Goal: Information Seeking & Learning: Learn about a topic

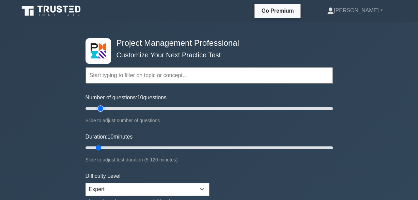
click at [101, 108] on input "Number of questions: 10 questions" at bounding box center [208, 108] width 247 height 8
type input "20"
click at [109, 108] on input "Number of questions: 20 questions" at bounding box center [208, 108] width 247 height 8
click at [112, 148] on input "Duration: 15 minutes" at bounding box center [208, 147] width 247 height 8
click at [116, 148] on input "Duration: 20 minutes" at bounding box center [208, 147] width 247 height 8
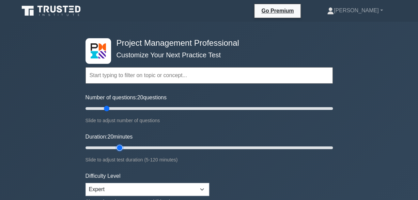
click at [122, 148] on input "Duration: 20 minutes" at bounding box center [208, 147] width 247 height 8
type input "25"
click at [126, 146] on input "Duration: 25 minutes" at bounding box center [208, 147] width 247 height 8
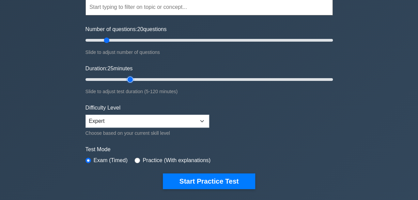
scroll to position [102, 0]
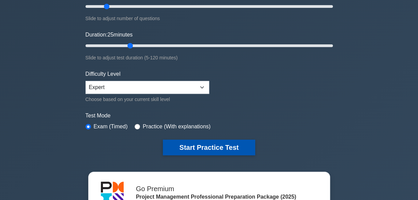
click at [207, 145] on button "Start Practice Test" at bounding box center [209, 147] width 92 height 16
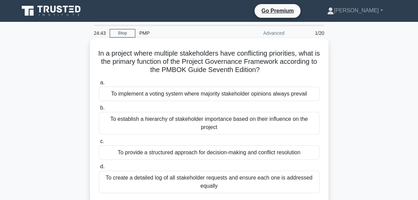
scroll to position [34, 0]
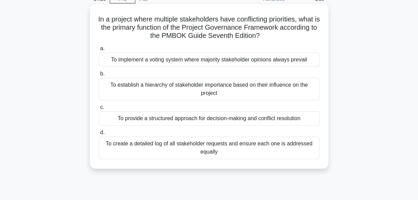
click at [208, 85] on div "To establish a hierarchy of stakeholder importance based on their influence on …" at bounding box center [209, 89] width 221 height 22
click at [99, 76] on input "b. To establish a hierarchy of stakeholder importance based on their influence …" at bounding box center [99, 74] width 0 height 4
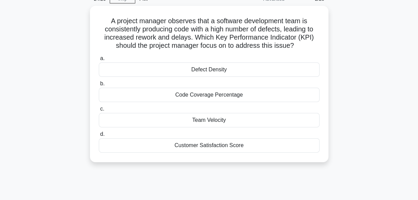
scroll to position [0, 0]
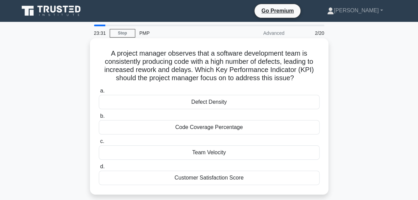
click at [211, 150] on div "Team Velocity" at bounding box center [209, 152] width 221 height 14
click at [99, 143] on input "c. Team Velocity" at bounding box center [99, 141] width 0 height 4
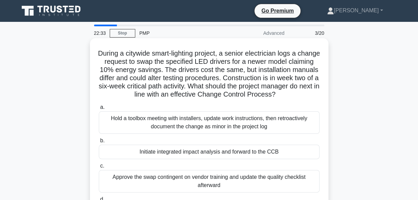
scroll to position [34, 0]
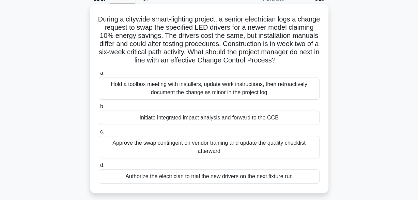
click at [199, 118] on div "Initiate integrated impact analysis and forward to the CCB" at bounding box center [209, 117] width 221 height 14
click at [99, 109] on input "b. Initiate integrated impact analysis and forward to the CCB" at bounding box center [99, 106] width 0 height 4
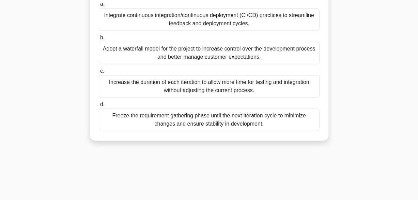
scroll to position [134, 0]
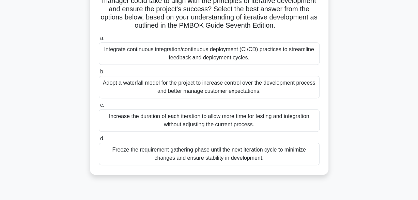
click at [206, 51] on div "Integrate continuous integration/continuous deployment (CI/CD) practices to str…" at bounding box center [209, 53] width 221 height 22
click at [99, 41] on input "a. Integrate continuous integration/continuous deployment (CI/CD) practices to …" at bounding box center [99, 38] width 0 height 4
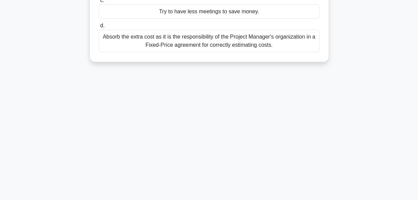
scroll to position [0, 0]
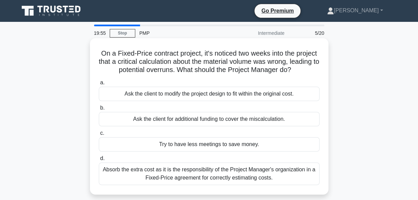
click at [218, 172] on div "Absorb the extra cost as it is the responsibility of the Project Manager's orga…" at bounding box center [209, 173] width 221 height 22
click at [99, 160] on input "d. Absorb the extra cost as it is the responsibility of the Project Manager's o…" at bounding box center [99, 158] width 0 height 4
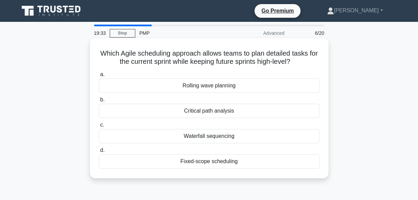
click at [207, 88] on div "Rolling wave planning" at bounding box center [209, 85] width 221 height 14
click at [99, 77] on input "a. Rolling wave planning" at bounding box center [99, 74] width 0 height 4
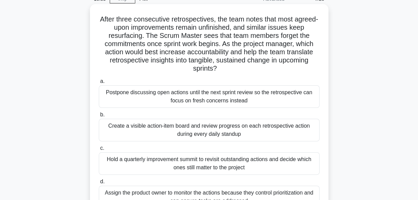
scroll to position [68, 0]
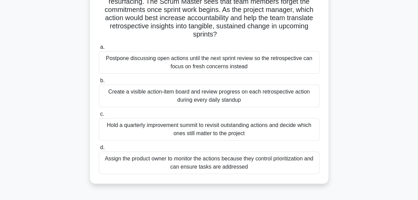
click at [211, 94] on div "Create a visible action-item board and review progress on each retrospective ac…" at bounding box center [209, 95] width 221 height 22
click at [99, 83] on input "b. Create a visible action-item board and review progress on each retrospective…" at bounding box center [99, 80] width 0 height 4
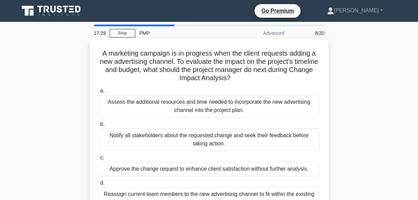
scroll to position [34, 0]
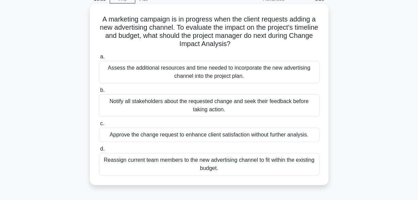
click at [223, 72] on div "Assess the additional resources and time needed to incorporate the new advertis…" at bounding box center [209, 72] width 221 height 22
click at [99, 59] on input "a. Assess the additional resources and time needed to incorporate the new adver…" at bounding box center [99, 56] width 0 height 4
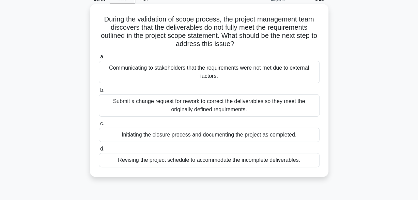
click at [207, 105] on div "Submit a change request for rework to correct the deliverables so they meet the…" at bounding box center [209, 105] width 221 height 22
click at [99, 92] on input "b. Submit a change request for rework to correct the deliverables so they meet …" at bounding box center [99, 90] width 0 height 4
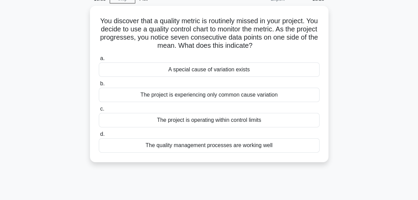
scroll to position [0, 0]
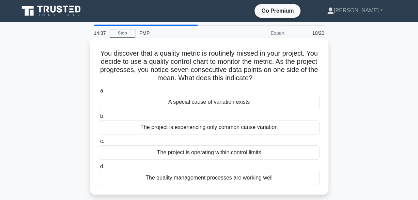
click at [232, 102] on div "A special cause of variation exists" at bounding box center [209, 102] width 221 height 14
click at [99, 93] on input "a. A special cause of variation exists" at bounding box center [99, 91] width 0 height 4
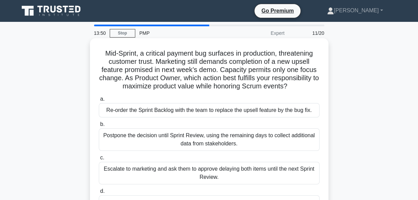
scroll to position [34, 0]
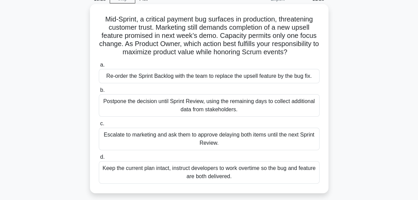
click at [221, 78] on div "Re-order the Sprint Backlog with the team to replace the upsell feature by the …" at bounding box center [209, 76] width 221 height 14
click at [99, 67] on input "a. Re-order the Sprint Backlog with the team to replace the upsell feature by t…" at bounding box center [99, 65] width 0 height 4
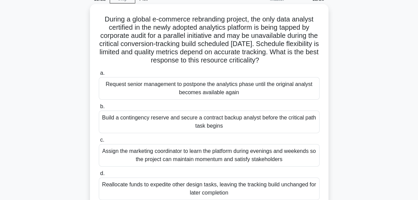
scroll to position [68, 0]
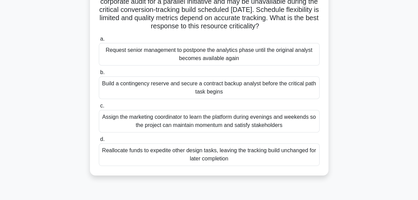
click at [219, 89] on div "Build a contingency reserve and secure a contract backup analyst before the cri…" at bounding box center [209, 87] width 221 height 22
click at [99, 75] on input "b. Build a contingency reserve and secure a contract backup analyst before the …" at bounding box center [99, 72] width 0 height 4
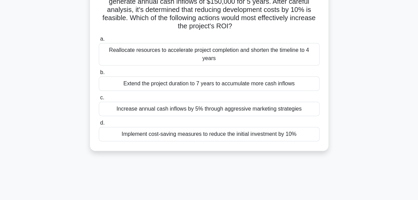
click at [223, 127] on div "Implement cost-saving measures to reduce the initial investment by 10%" at bounding box center [209, 134] width 221 height 14
click at [99, 125] on input "d. Implement cost-saving measures to reduce the initial investment by 10%" at bounding box center [99, 123] width 0 height 4
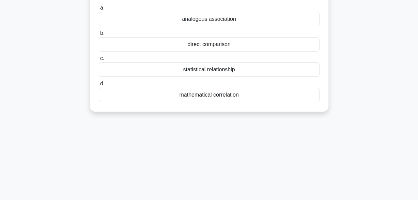
scroll to position [0, 0]
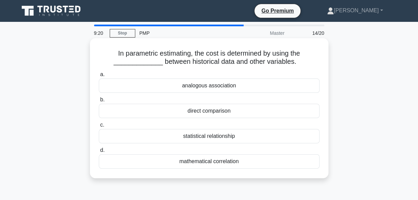
click at [212, 110] on div "direct comparison" at bounding box center [209, 111] width 221 height 14
click at [99, 102] on input "b. direct comparison" at bounding box center [99, 99] width 0 height 4
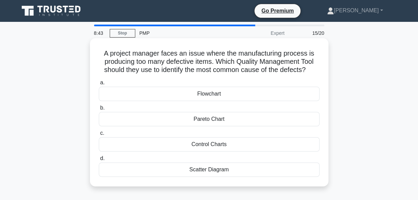
click at [206, 171] on div "Scatter Diagram" at bounding box center [209, 169] width 221 height 14
click at [99, 160] on input "d. Scatter Diagram" at bounding box center [99, 158] width 0 height 4
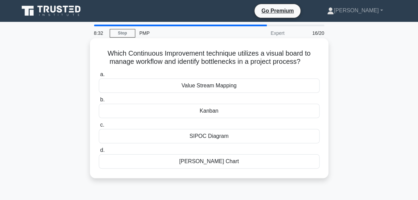
click at [206, 111] on div "Kanban" at bounding box center [209, 111] width 221 height 14
click at [99, 102] on input "b. Kanban" at bounding box center [99, 99] width 0 height 4
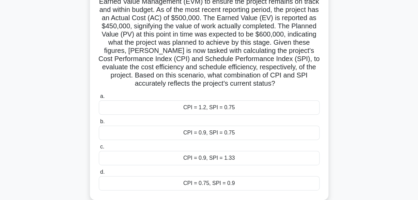
scroll to position [102, 0]
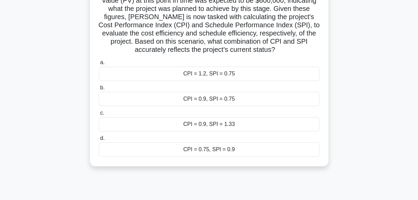
click at [219, 124] on div "CPI = 0.9, SPI = 1.33" at bounding box center [209, 124] width 221 height 14
click at [99, 115] on input "c. CPI = 0.9, SPI = 1.33" at bounding box center [99, 113] width 0 height 4
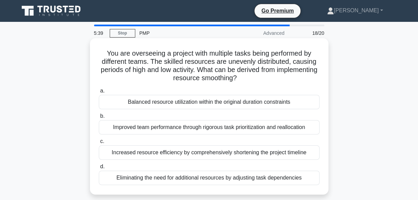
scroll to position [34, 0]
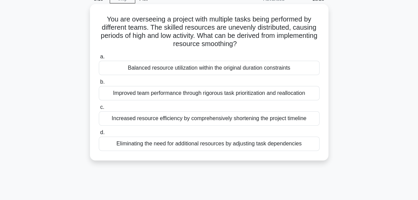
click at [239, 143] on div "Eliminating the need for additional resources by adjusting task dependencies" at bounding box center [209, 143] width 221 height 14
click at [99, 134] on input "d. Eliminating the need for additional resources by adjusting task dependencies" at bounding box center [99, 132] width 0 height 4
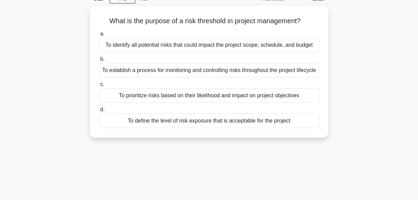
scroll to position [0, 0]
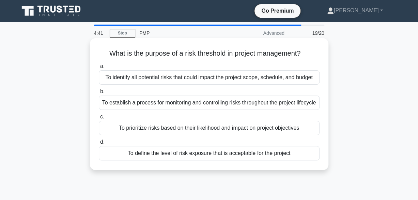
click at [209, 135] on div "To prioritize risks based on their likelihood and impact on project objectives" at bounding box center [209, 128] width 221 height 14
click at [99, 119] on input "c. To prioritize risks based on their likelihood and impact on project objectiv…" at bounding box center [99, 116] width 0 height 4
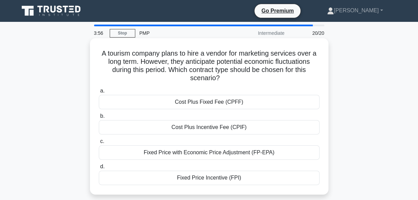
click at [216, 153] on div "Fixed Price with Economic Price Adjustment (FP-EPA)" at bounding box center [209, 152] width 221 height 14
click at [99, 143] on input "c. Fixed Price with Economic Price Adjustment (FP-EPA)" at bounding box center [99, 141] width 0 height 4
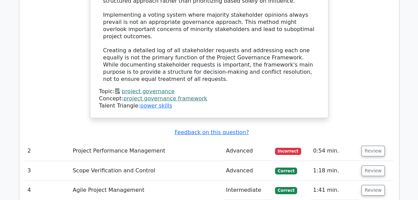
scroll to position [1090, 0]
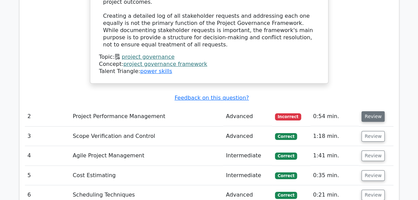
click at [369, 111] on button "Review" at bounding box center [372, 116] width 23 height 11
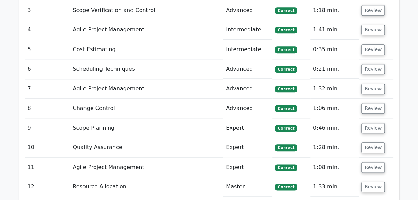
scroll to position [1600, 0]
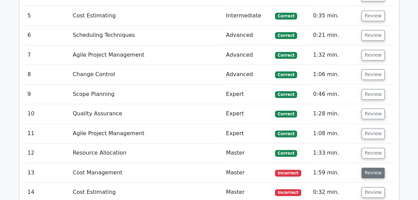
click at [368, 167] on button "Review" at bounding box center [372, 172] width 23 height 11
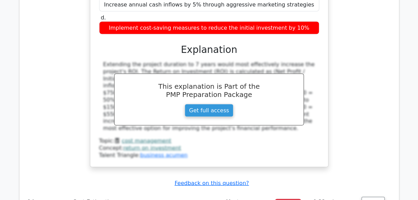
scroll to position [1941, 0]
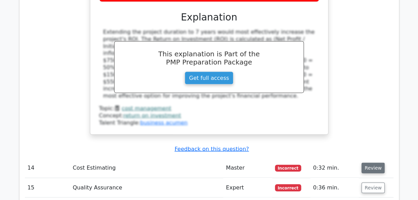
click at [367, 162] on button "Review" at bounding box center [372, 167] width 23 height 11
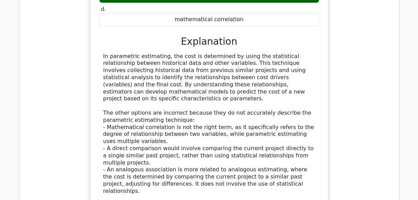
scroll to position [2315, 0]
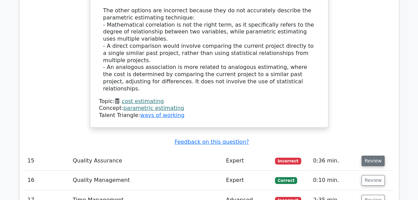
click at [371, 155] on button "Review" at bounding box center [372, 160] width 23 height 11
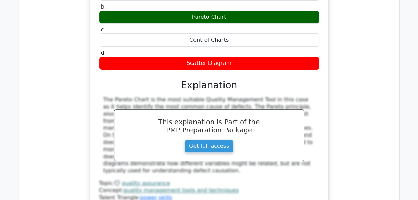
scroll to position [2588, 0]
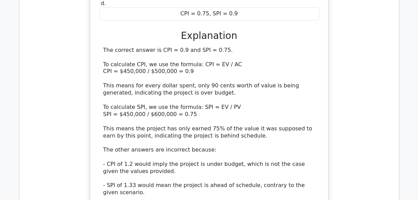
scroll to position [3064, 0]
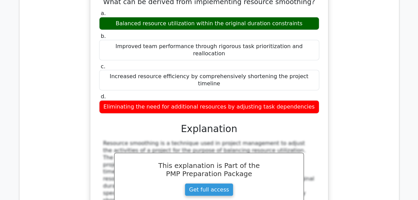
scroll to position [3405, 0]
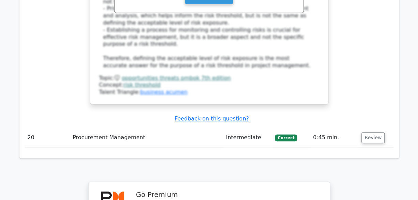
scroll to position [3950, 0]
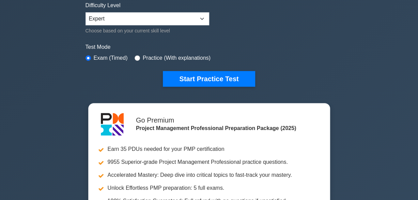
scroll to position [238, 0]
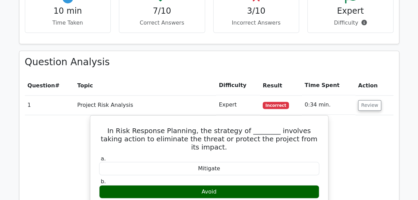
scroll to position [409, 0]
